Goal: Information Seeking & Learning: Find specific page/section

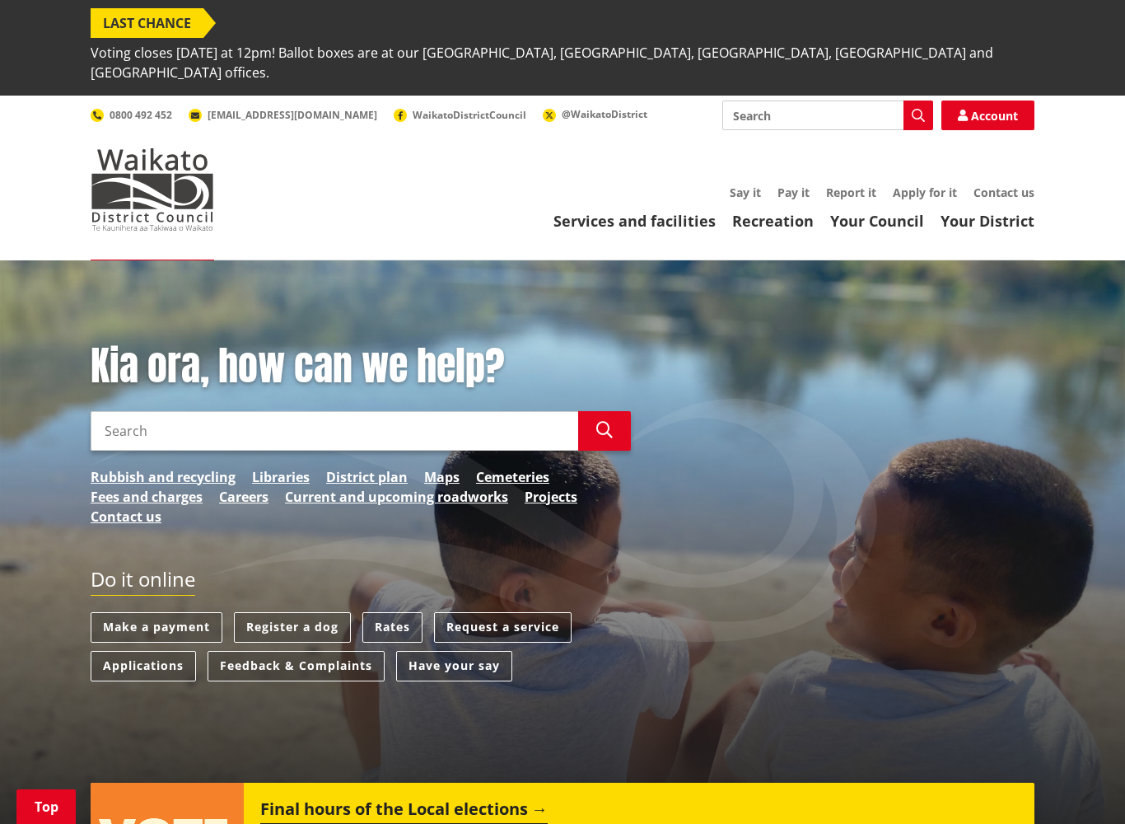
scroll to position [298, 0]
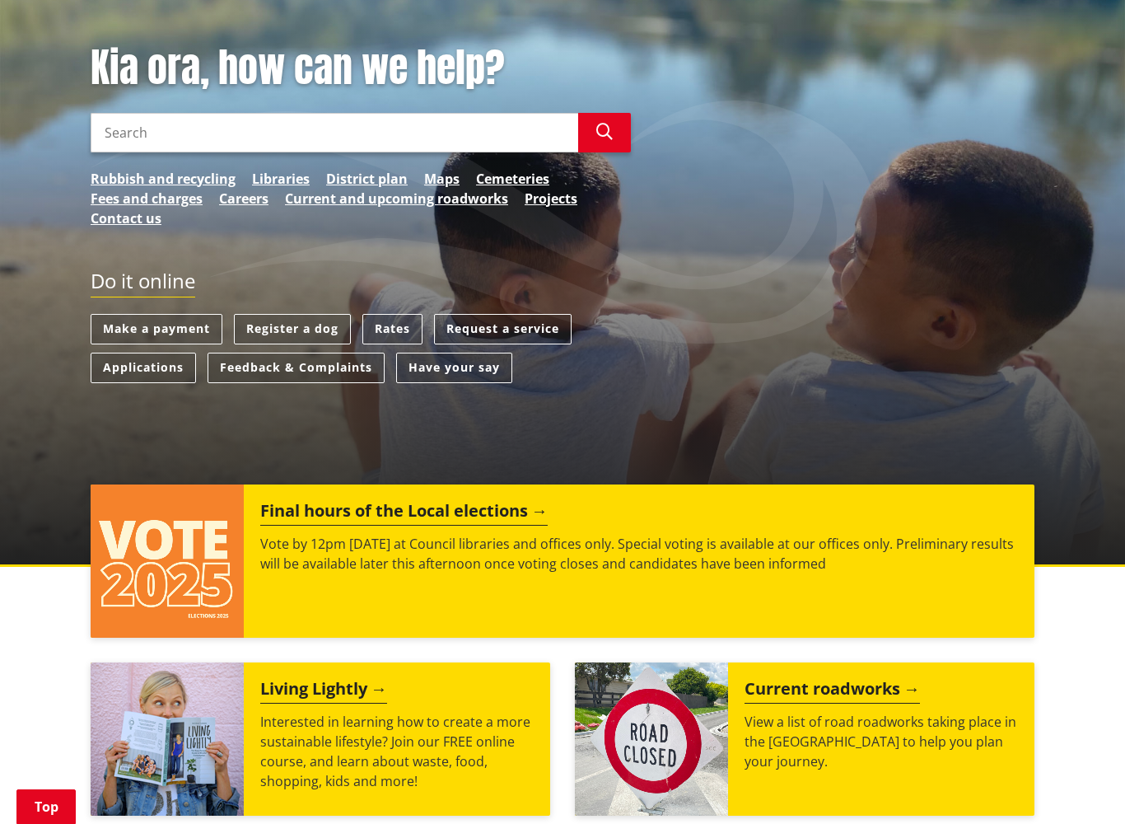
click at [483, 501] on h2 "Final hours of the Local elections" at bounding box center [403, 513] width 287 height 25
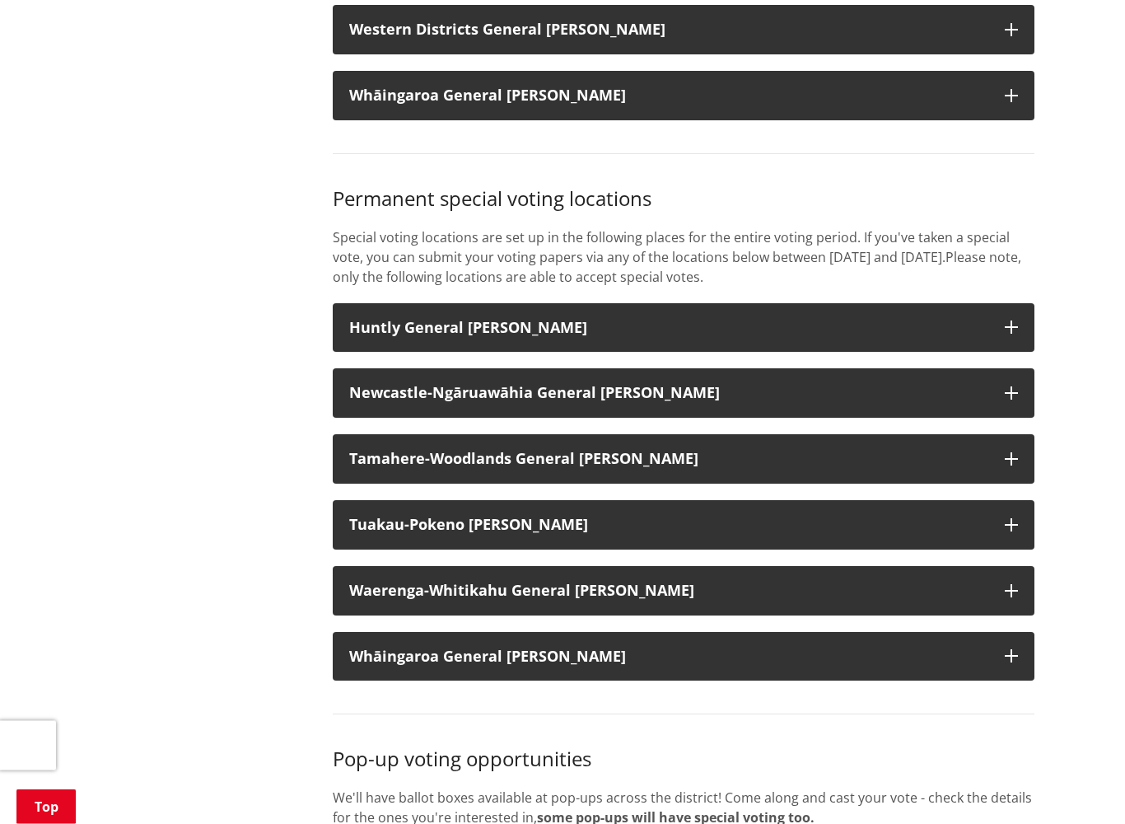
scroll to position [2128, 0]
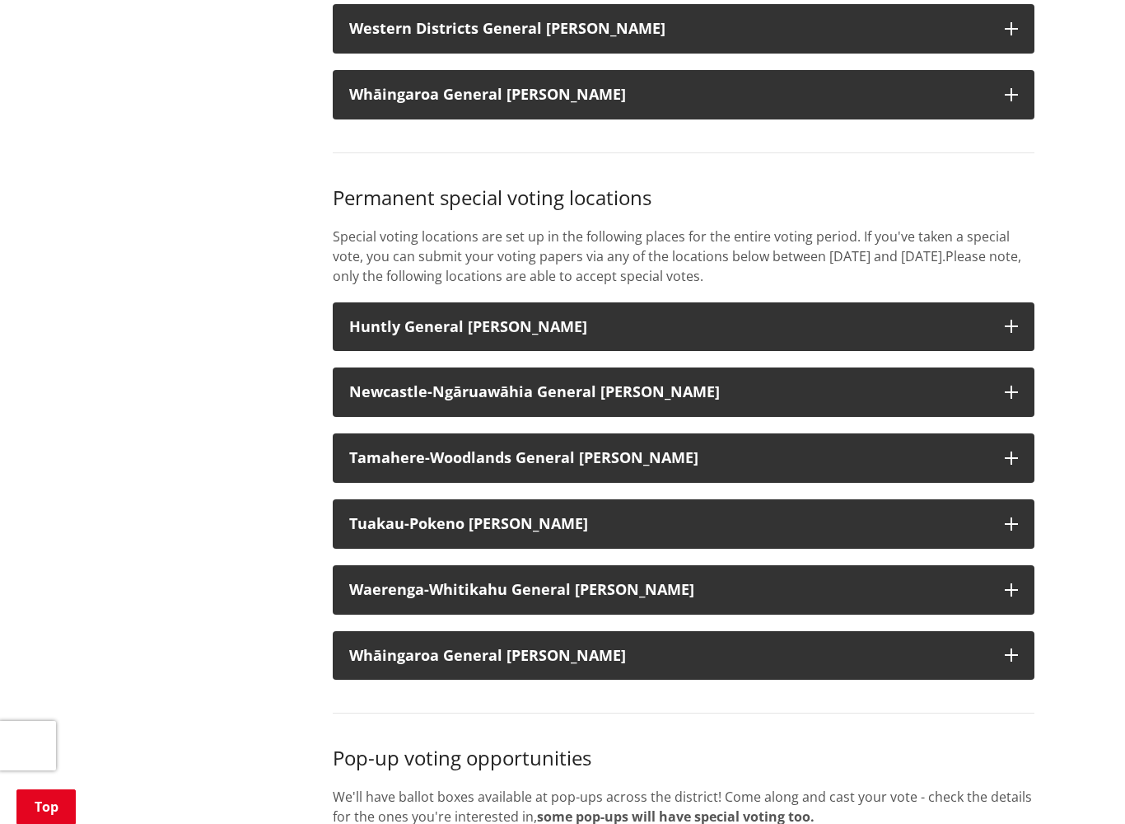
click at [1006, 302] on button "Huntly General Ward" at bounding box center [684, 326] width 702 height 49
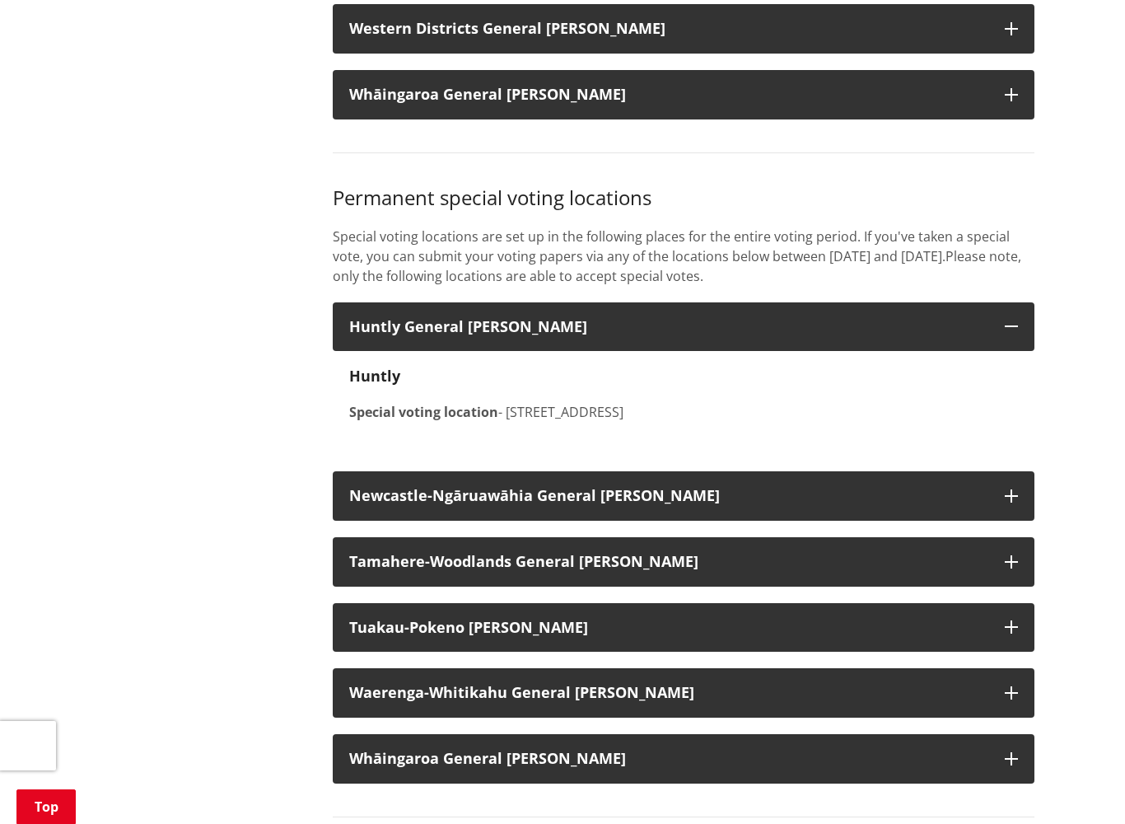
click at [1015, 320] on icon "button" at bounding box center [1011, 326] width 13 height 13
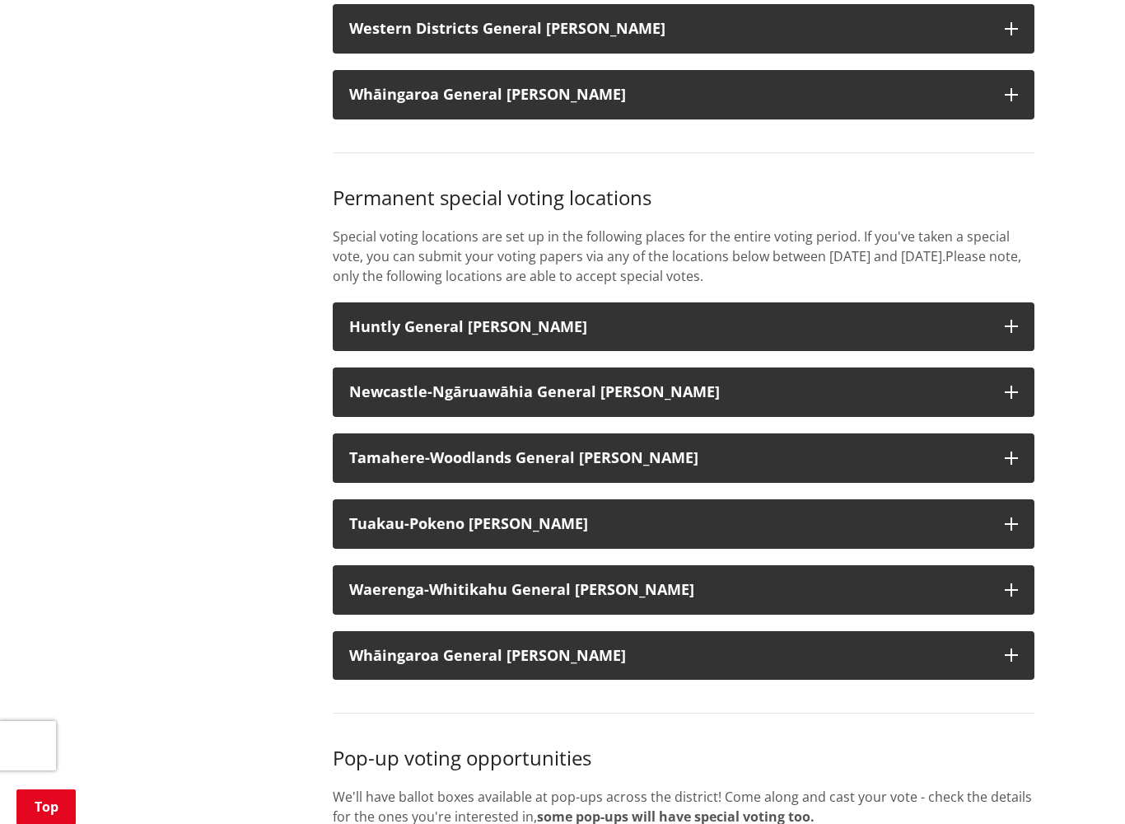
click at [1004, 367] on button "Newcastle-Ngāruawāhia General Ward" at bounding box center [684, 391] width 702 height 49
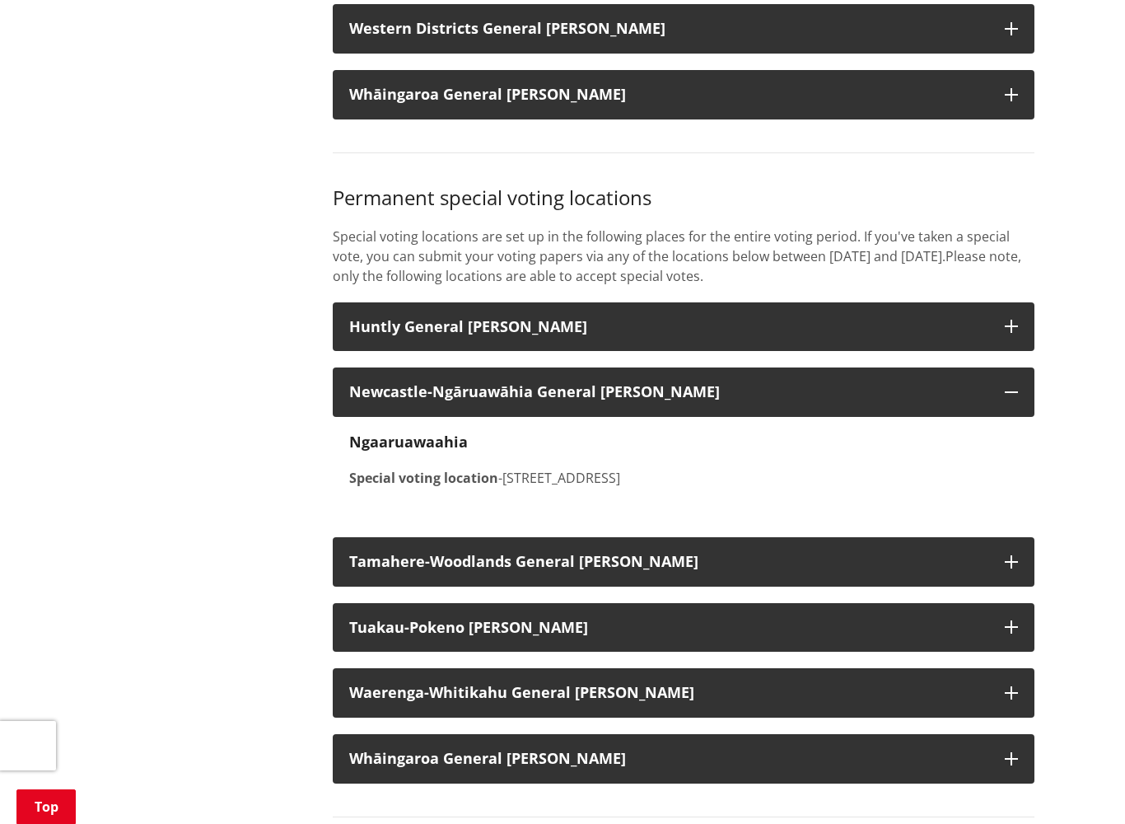
click at [1015, 385] on icon "button" at bounding box center [1011, 391] width 13 height 13
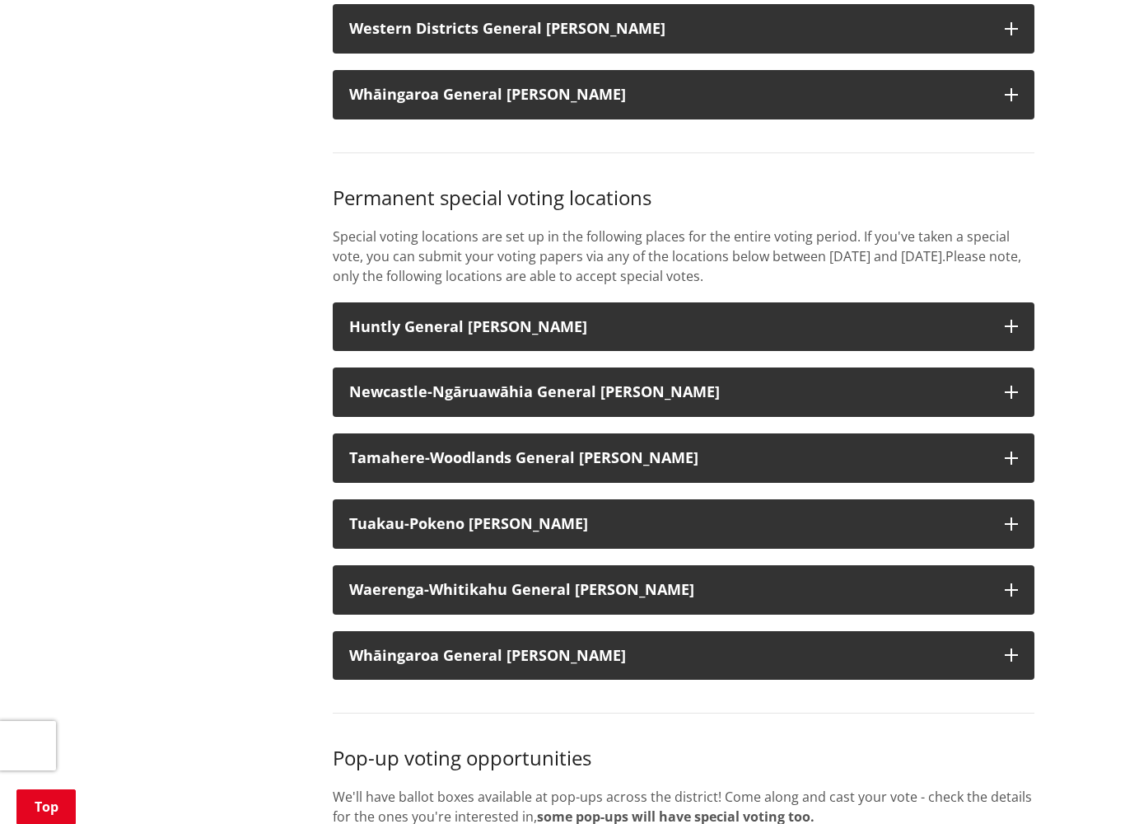
click at [1009, 451] on icon "button" at bounding box center [1011, 457] width 13 height 13
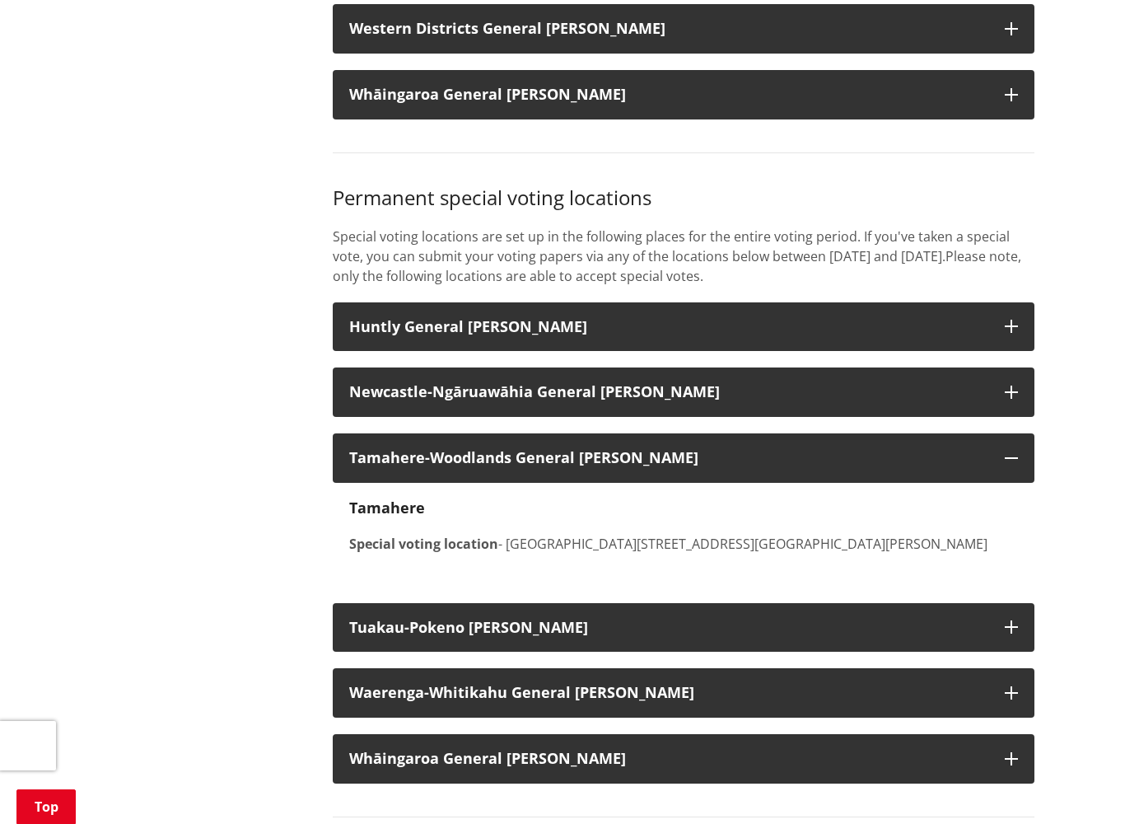
click at [1013, 451] on icon "button" at bounding box center [1011, 457] width 13 height 13
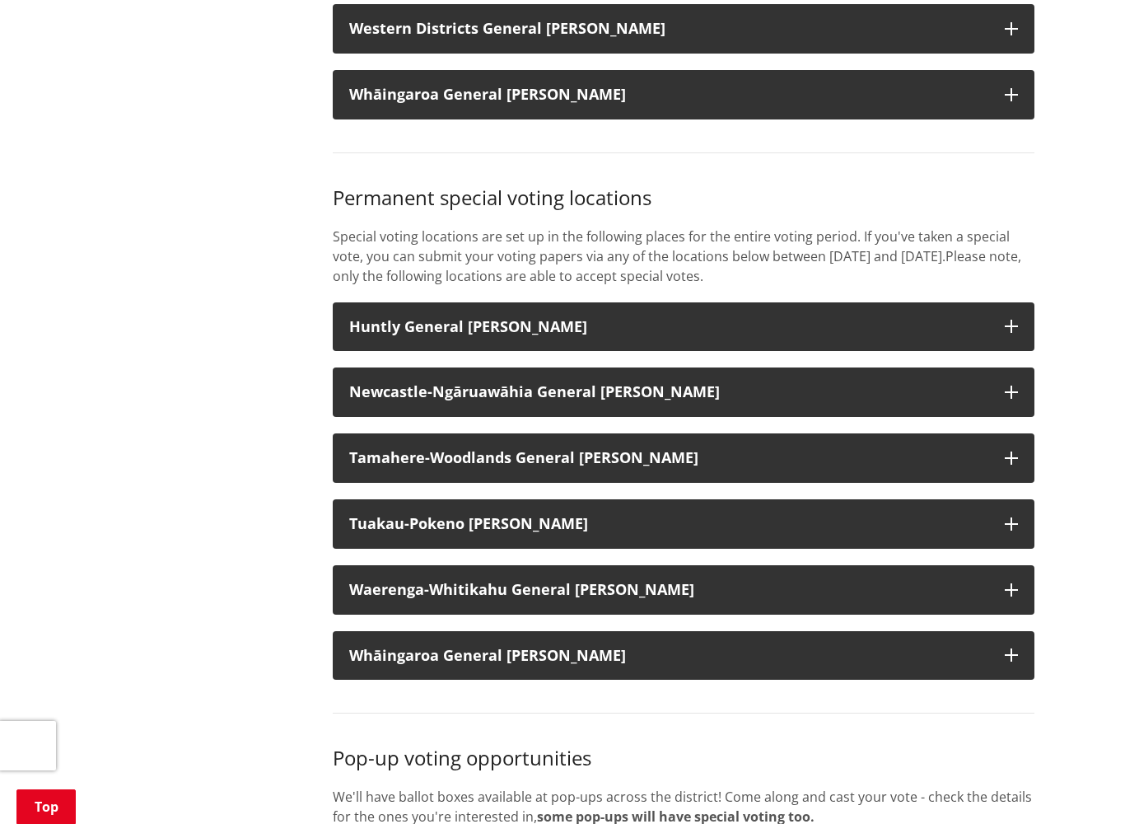
click at [1015, 517] on icon "button" at bounding box center [1011, 523] width 13 height 13
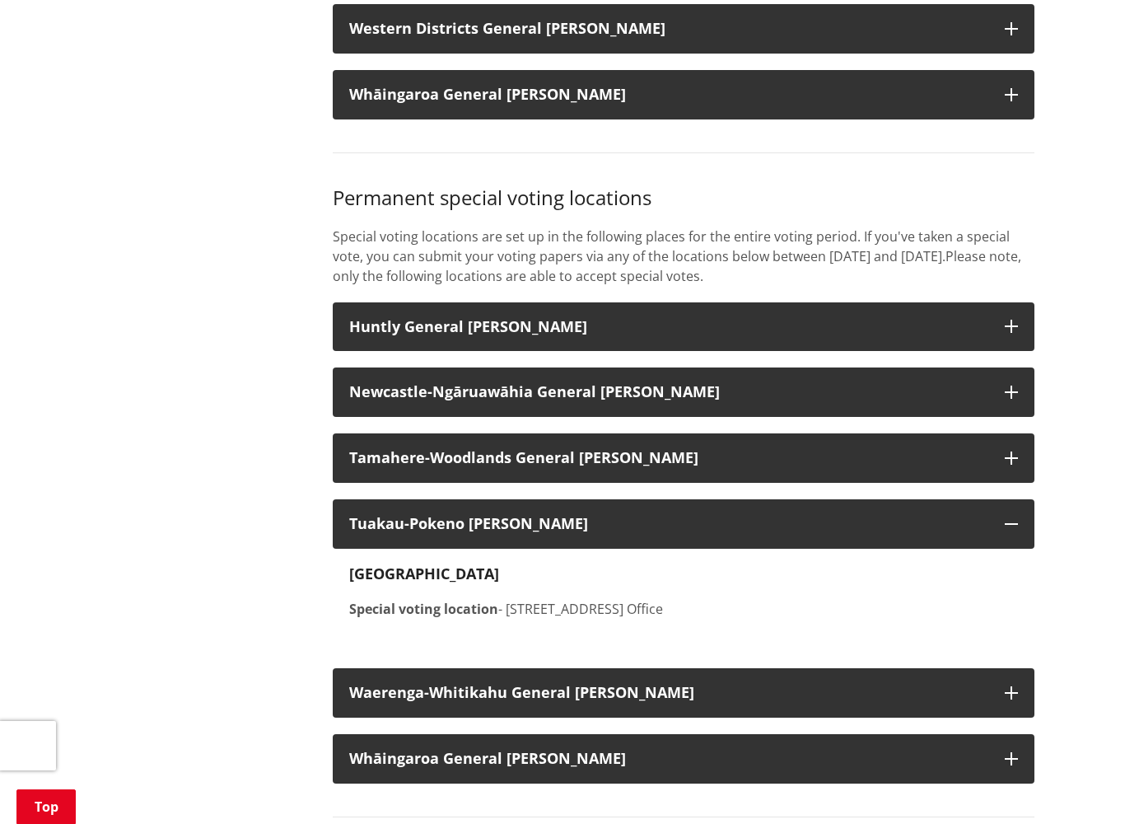
click at [1016, 517] on icon "button" at bounding box center [1011, 523] width 13 height 13
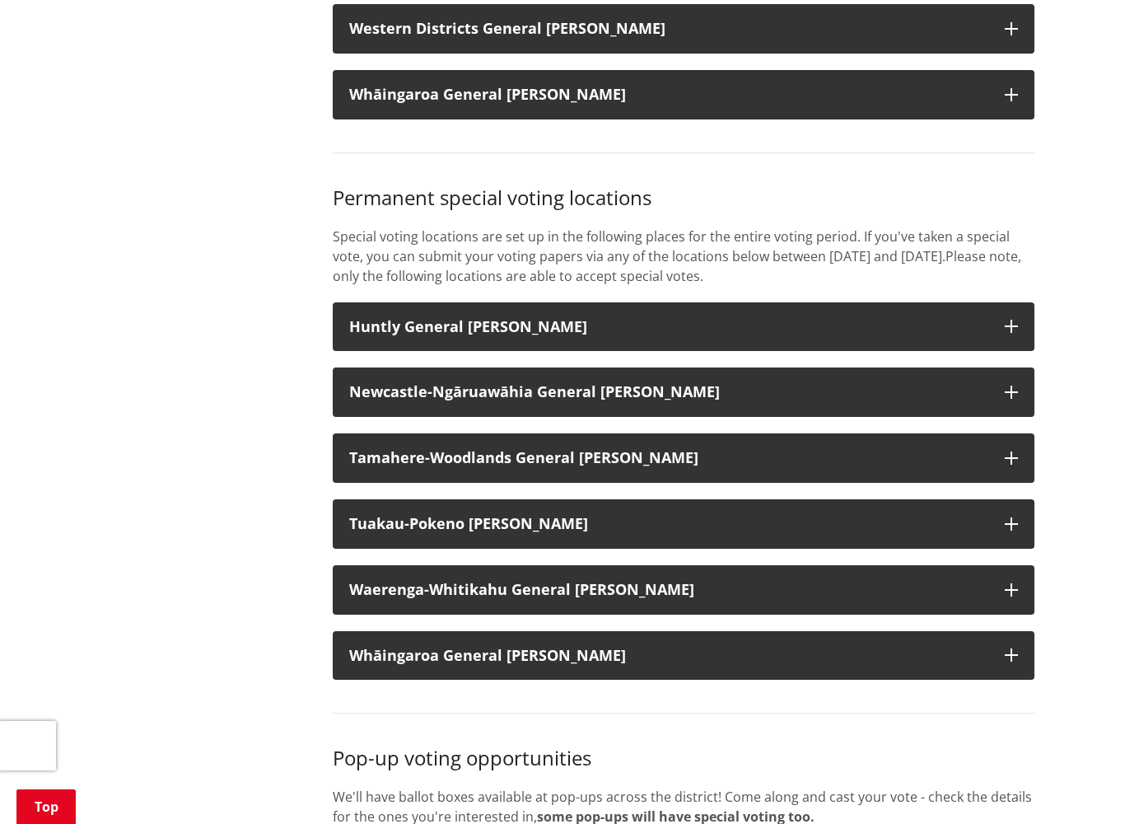
click at [1011, 583] on icon "button" at bounding box center [1011, 589] width 13 height 13
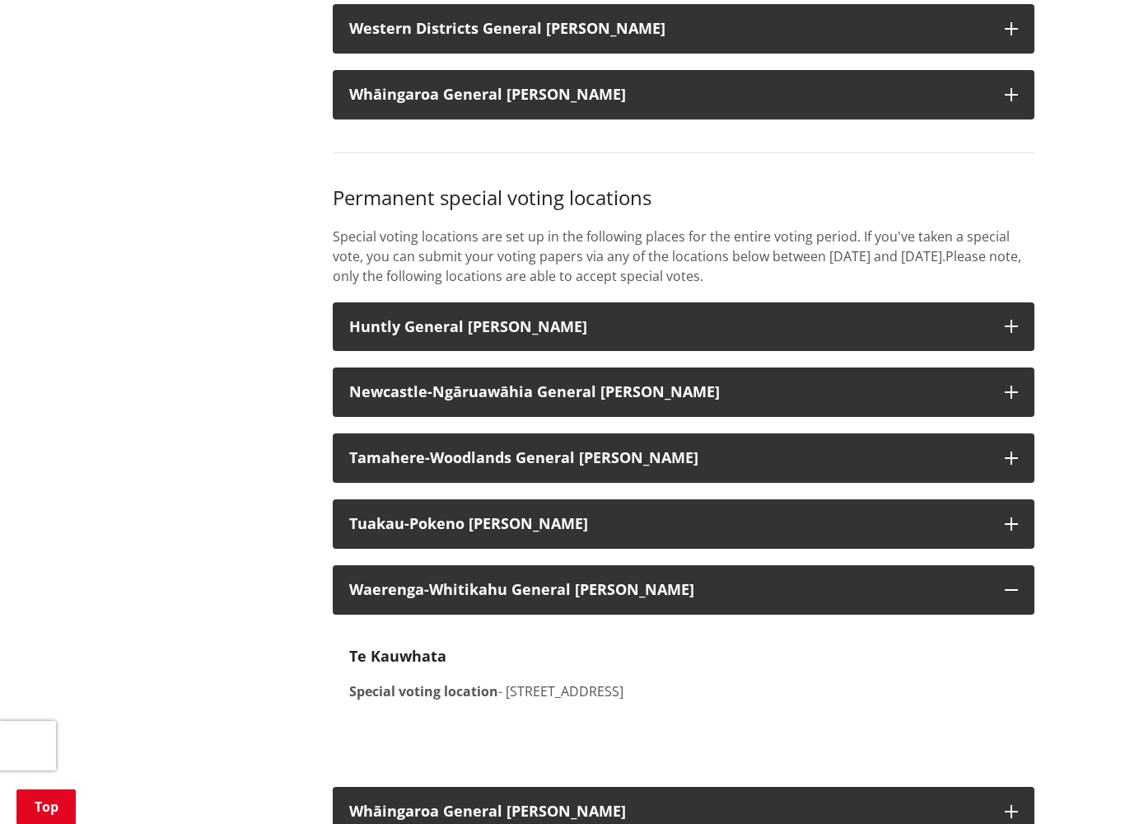
click at [1015, 565] on button "Waerenga-Whitikahu General Ward" at bounding box center [684, 589] width 702 height 49
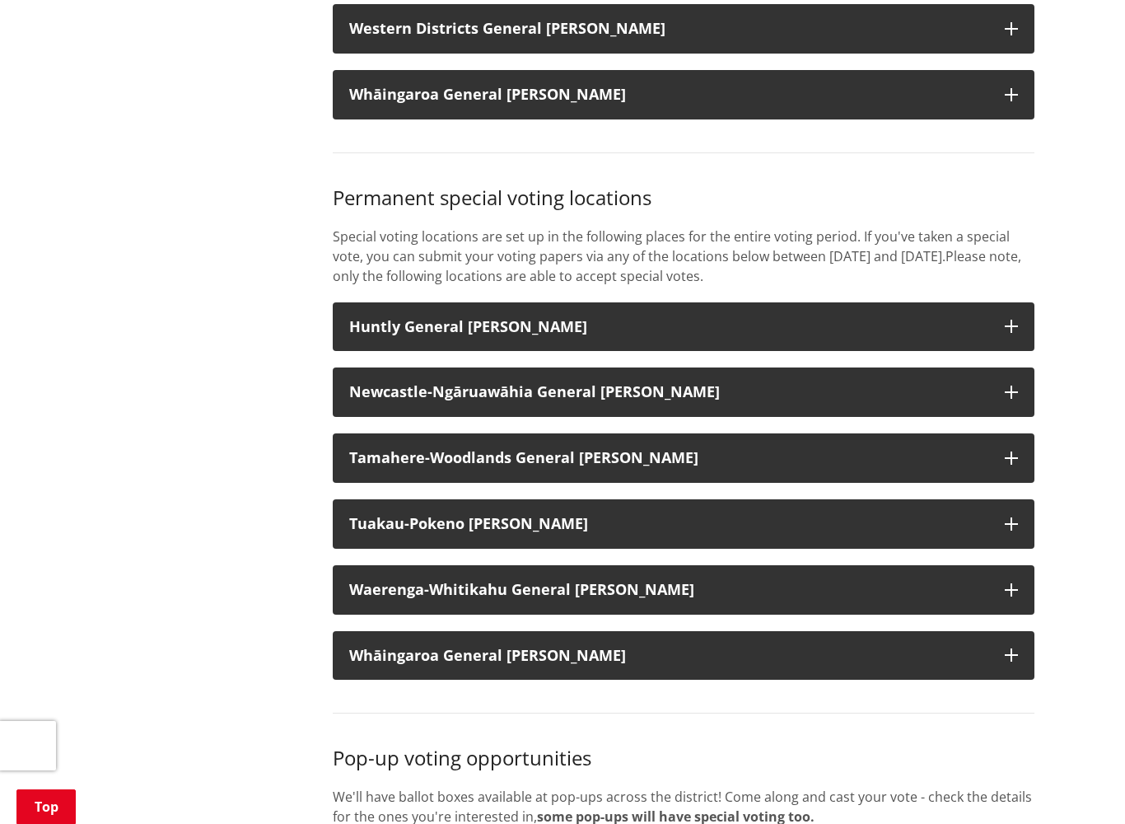
click at [1013, 648] on icon "button" at bounding box center [1011, 654] width 13 height 13
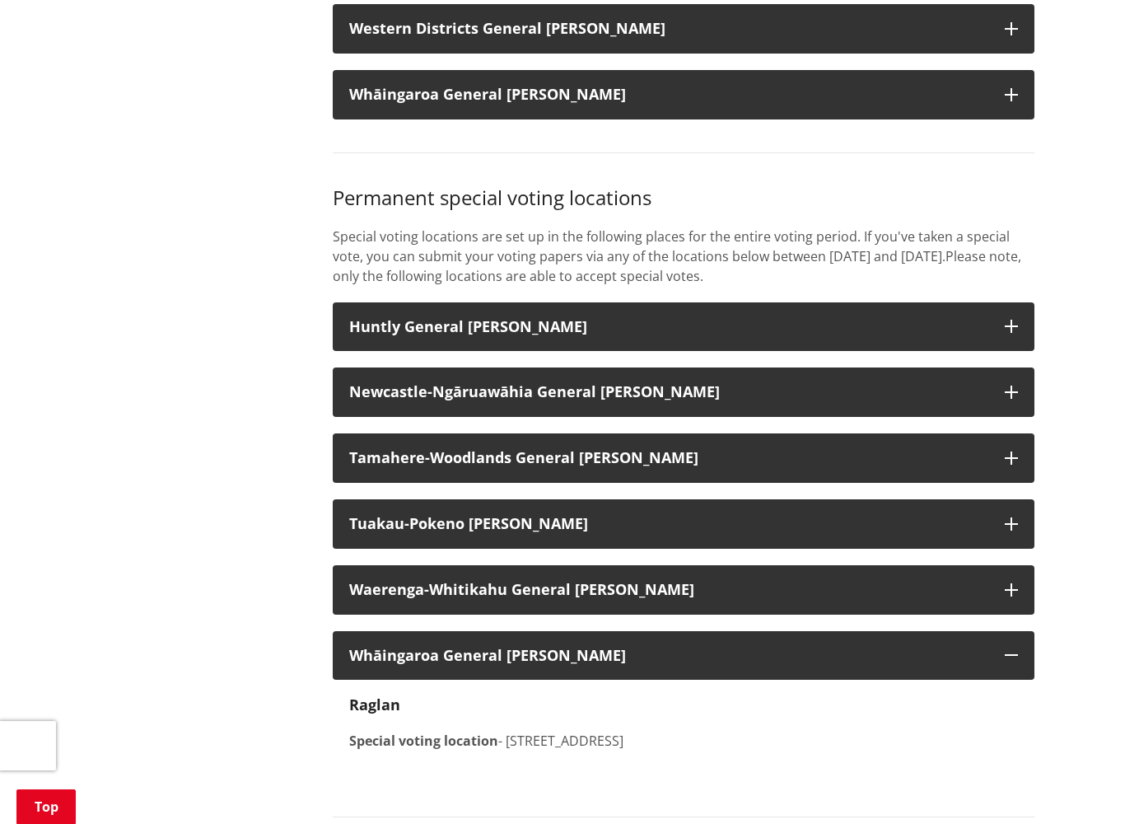
click at [1017, 631] on button "Whāingaroa General Ward" at bounding box center [684, 655] width 702 height 49
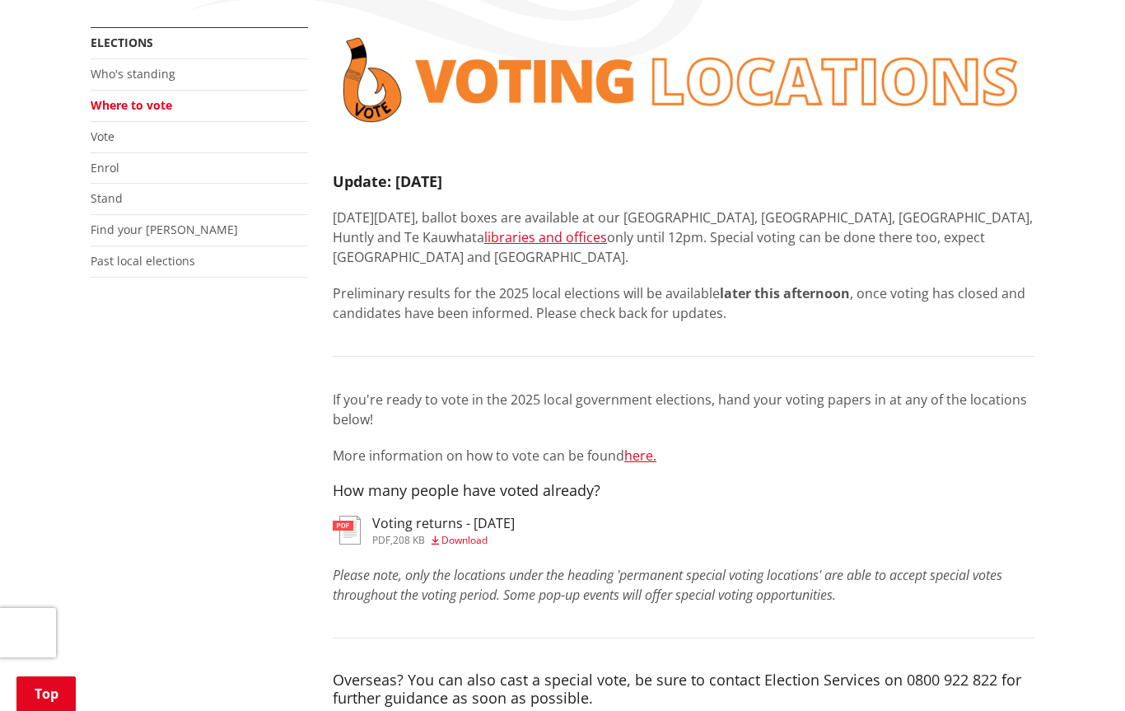
scroll to position [296, 0]
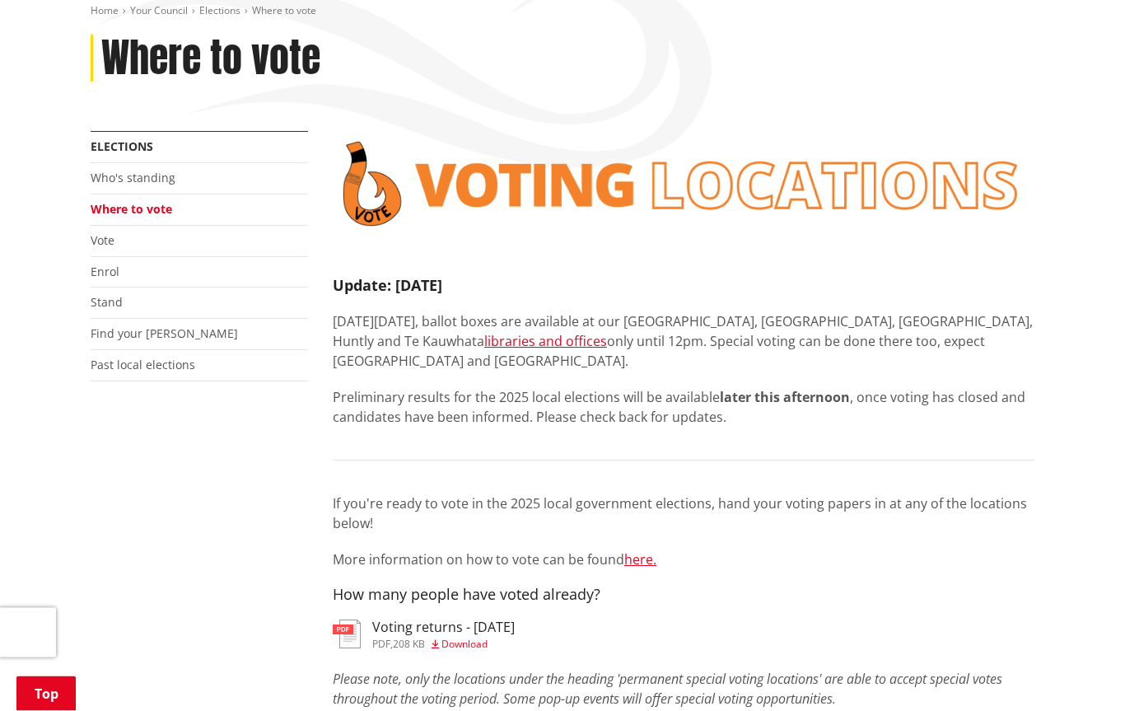
click at [506, 620] on h3 "Voting returns - 10/10/2025" at bounding box center [443, 628] width 142 height 16
